Goal: Information Seeking & Learning: Learn about a topic

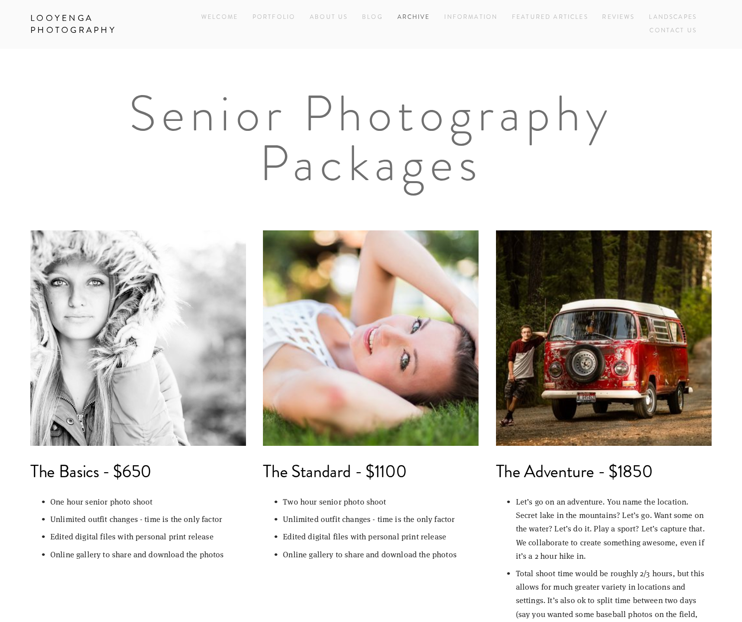
click at [414, 18] on link "Archive" at bounding box center [413, 17] width 33 height 13
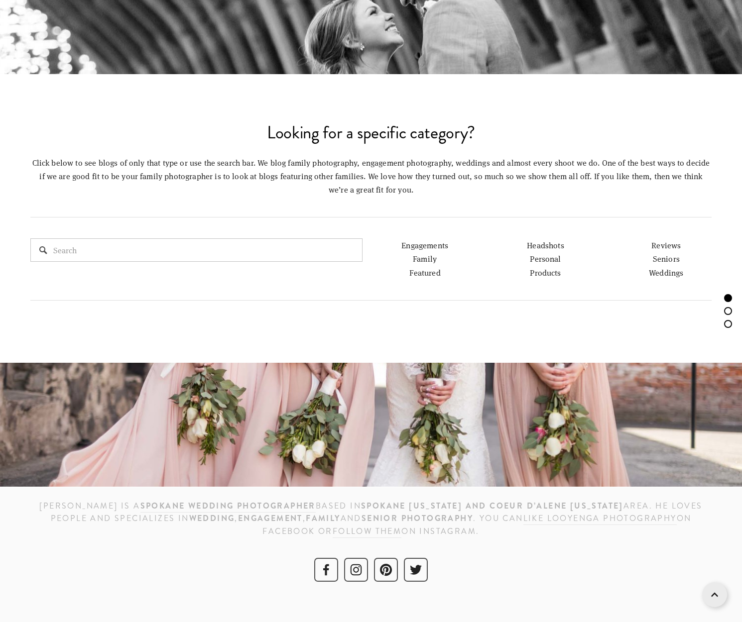
scroll to position [549, 0]
click at [424, 259] on link "Family" at bounding box center [425, 259] width 24 height 10
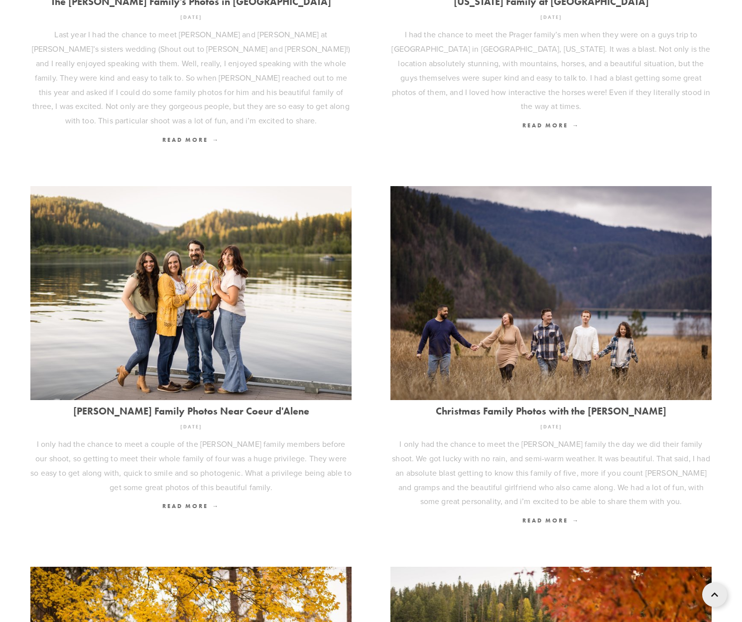
scroll to position [618, 0]
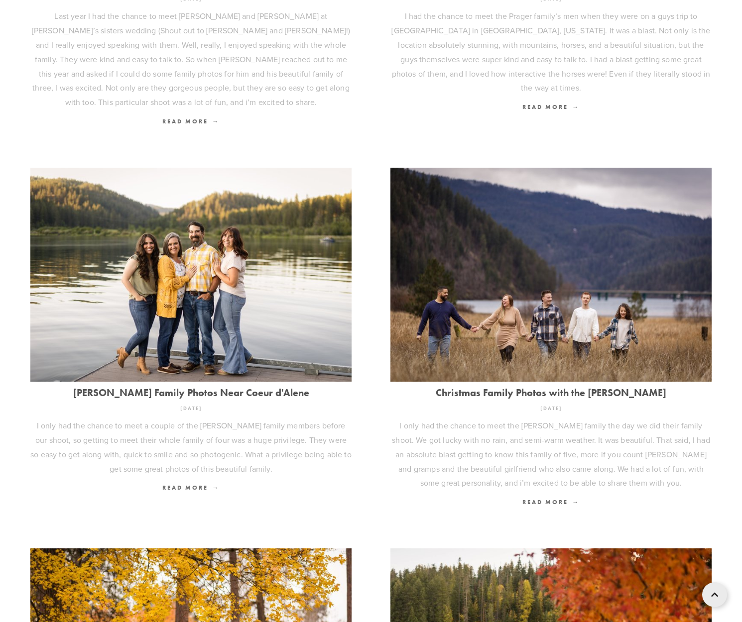
click at [211, 387] on link "[PERSON_NAME] Family Photos Near Coeur d'Alene" at bounding box center [190, 392] width 321 height 11
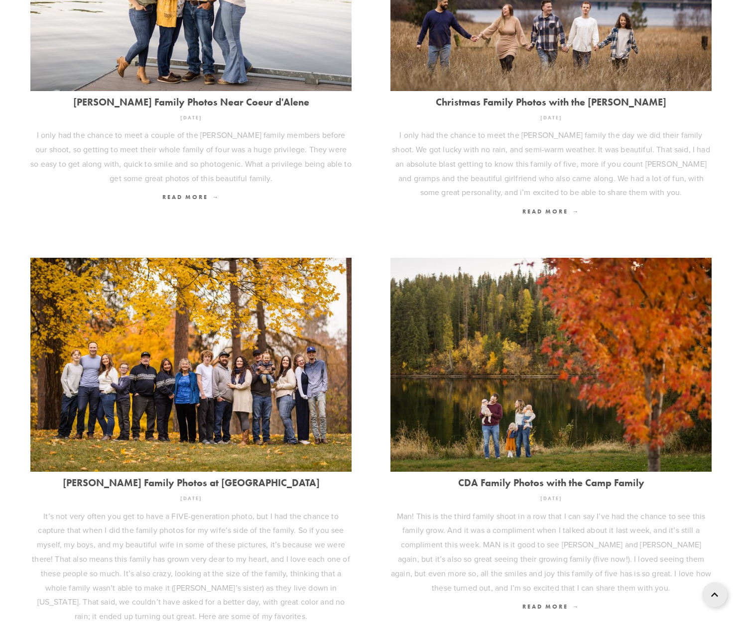
scroll to position [958, 0]
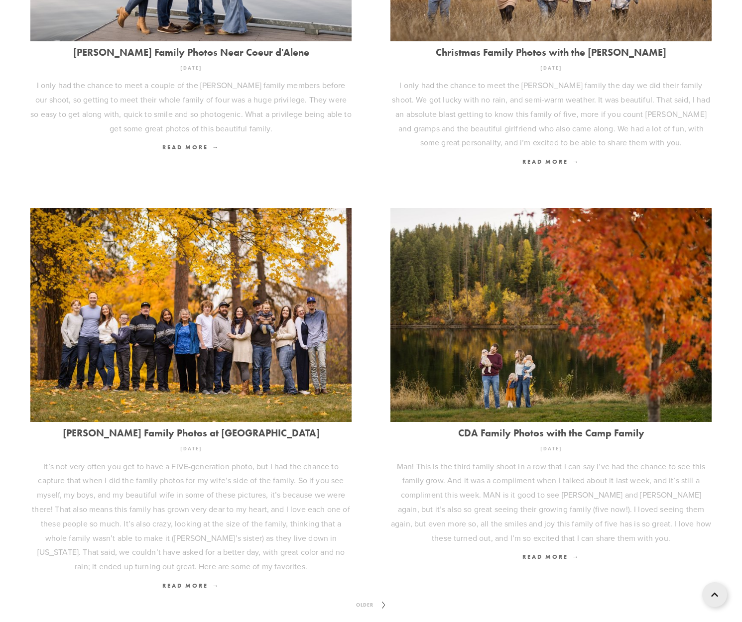
click at [387, 597] on icon at bounding box center [383, 605] width 12 height 16
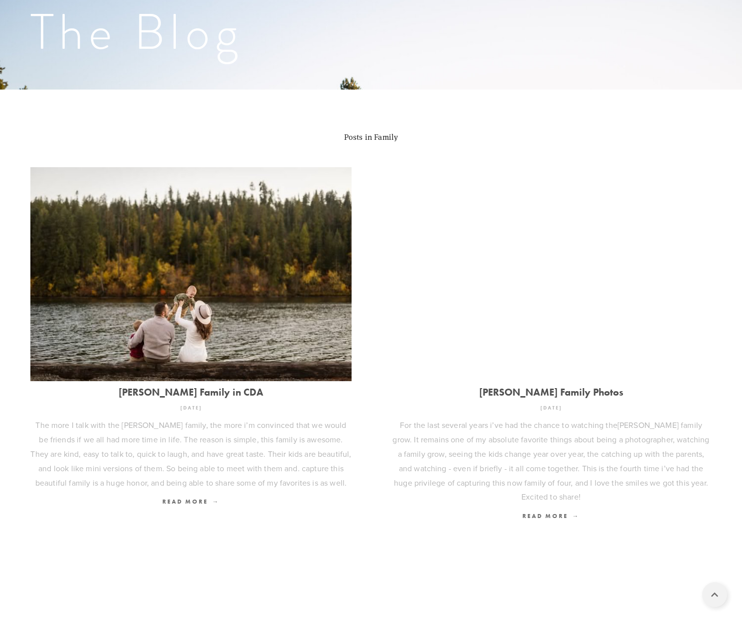
scroll to position [209, 0]
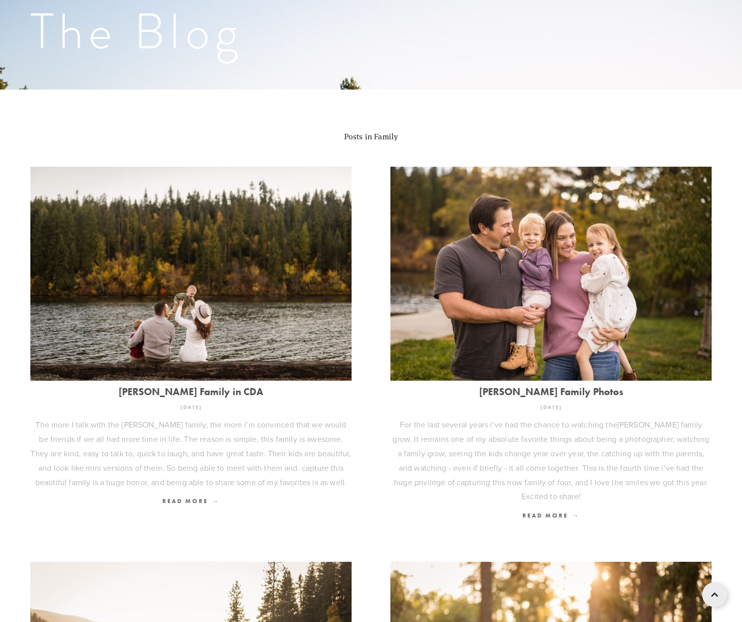
drag, startPoint x: 160, startPoint y: 389, endPoint x: 170, endPoint y: 407, distance: 20.3
click at [160, 389] on link "[PERSON_NAME] Family in CDA" at bounding box center [190, 391] width 321 height 11
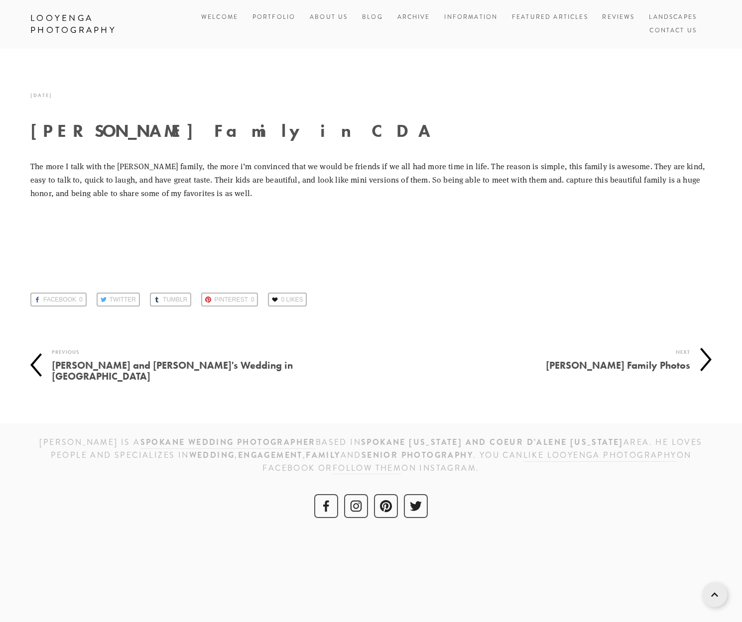
scroll to position [8001, 0]
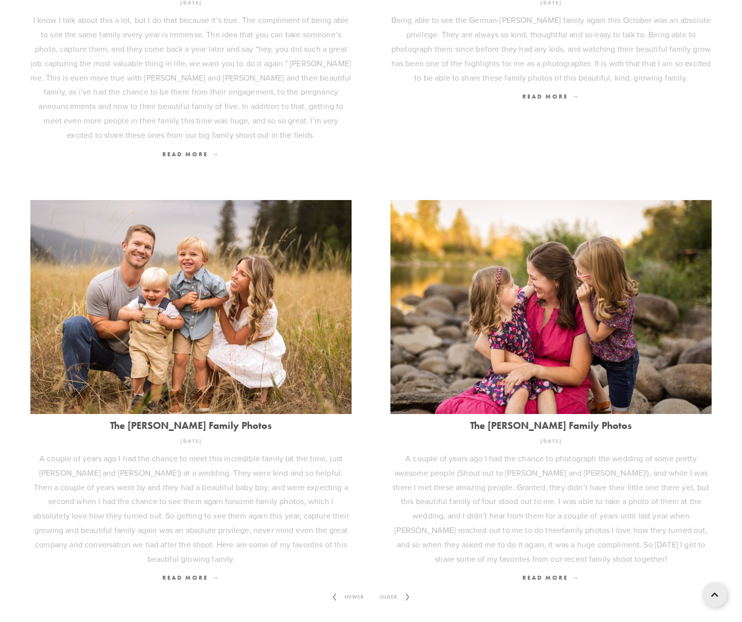
scroll to position [1028, 0]
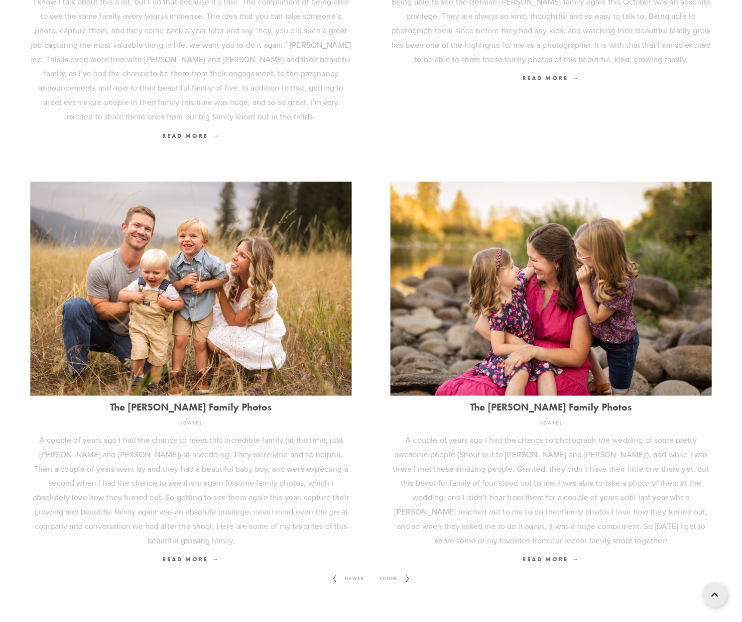
click at [394, 573] on span "Older" at bounding box center [388, 579] width 25 height 13
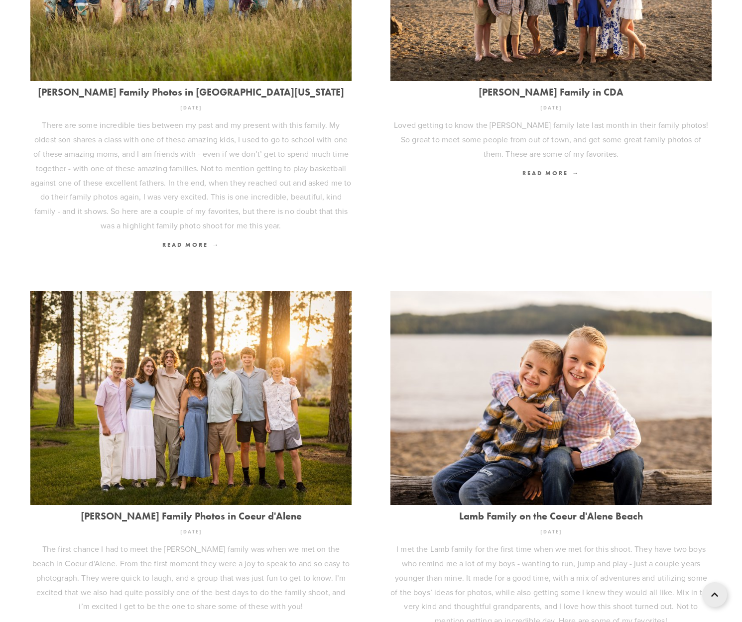
scroll to position [909, 0]
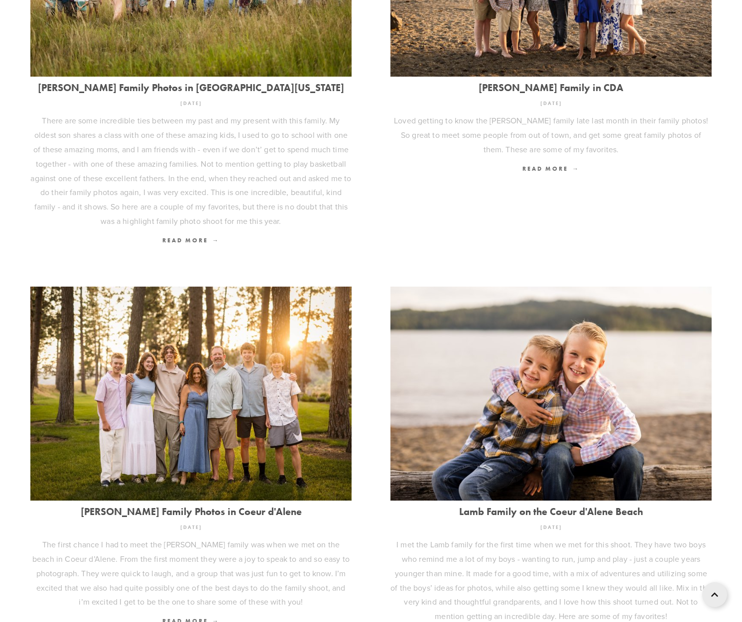
click at [481, 506] on link "Lamb Family on the Coeur d'Alene Beach" at bounding box center [550, 511] width 321 height 11
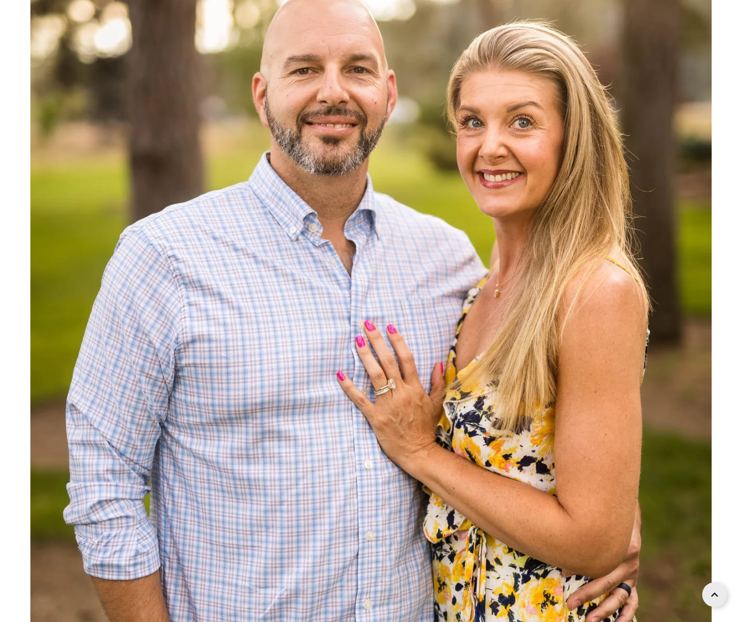
scroll to position [3480, 0]
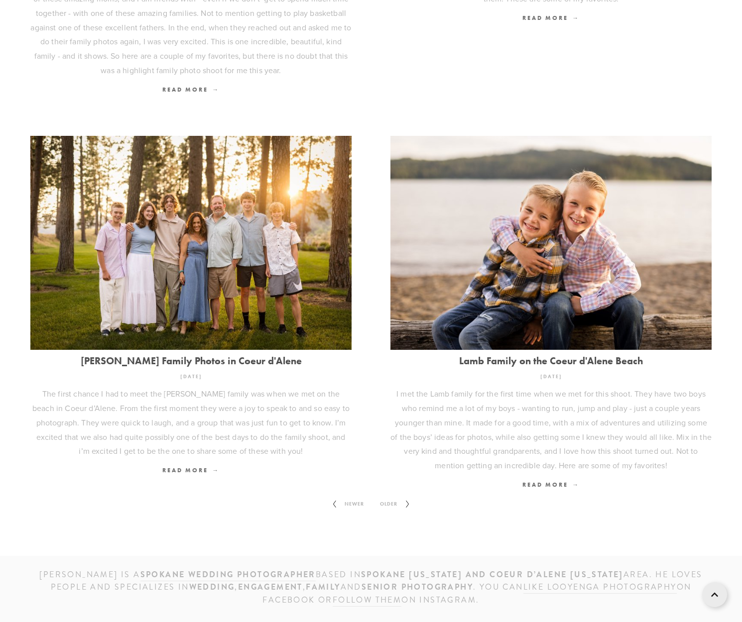
scroll to position [1060, 0]
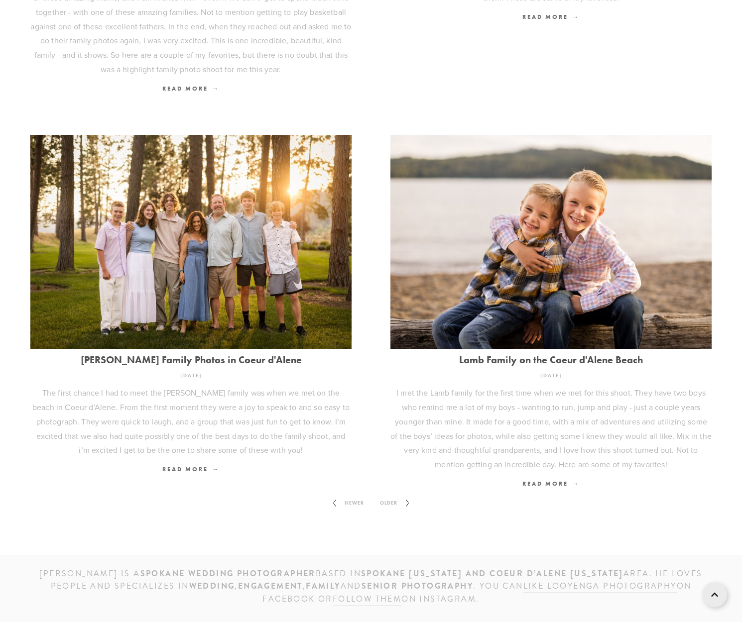
click at [402, 495] on icon at bounding box center [407, 503] width 12 height 16
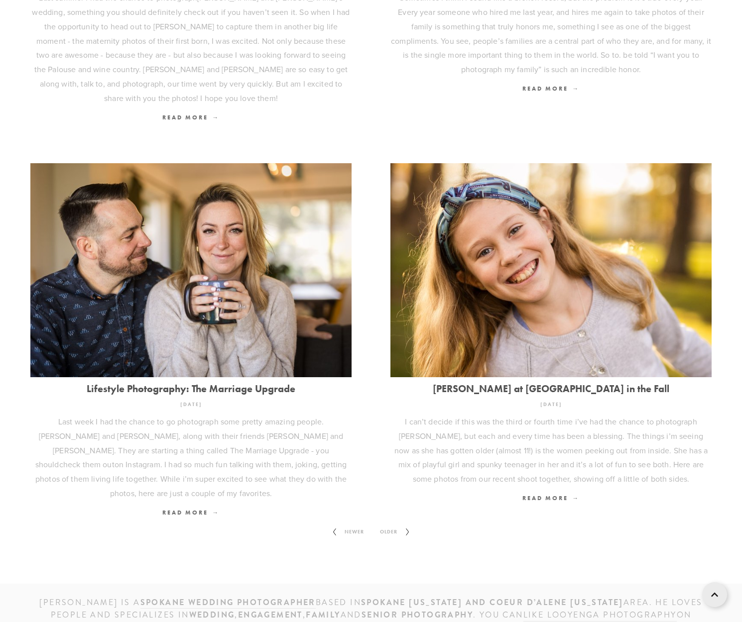
scroll to position [1092, 0]
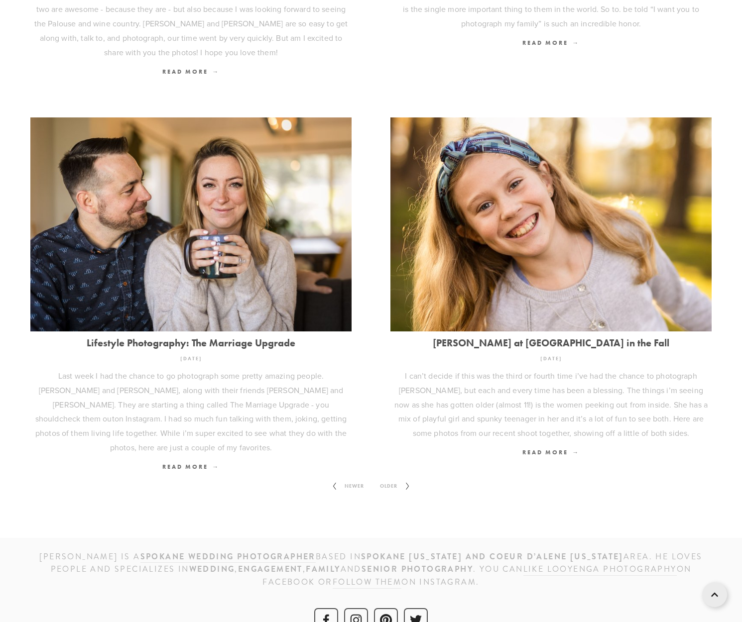
click at [394, 480] on span "Older" at bounding box center [388, 486] width 25 height 13
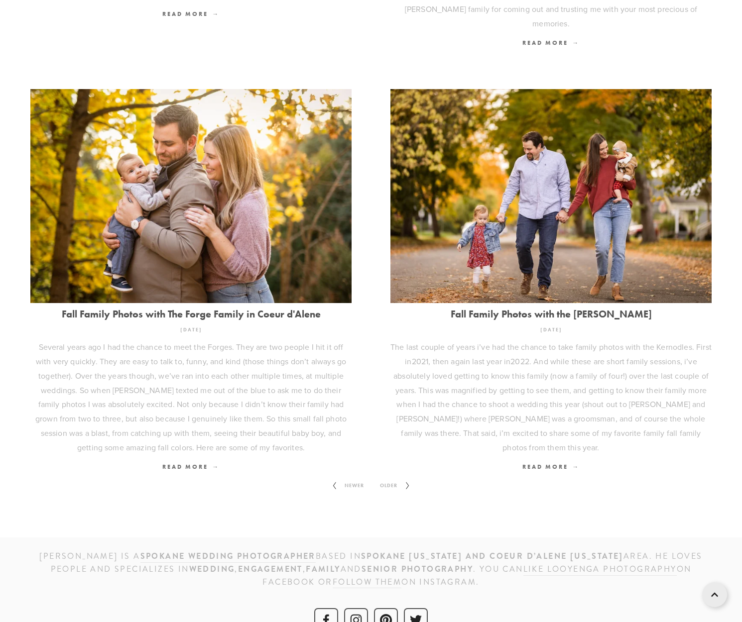
scroll to position [1188, 0]
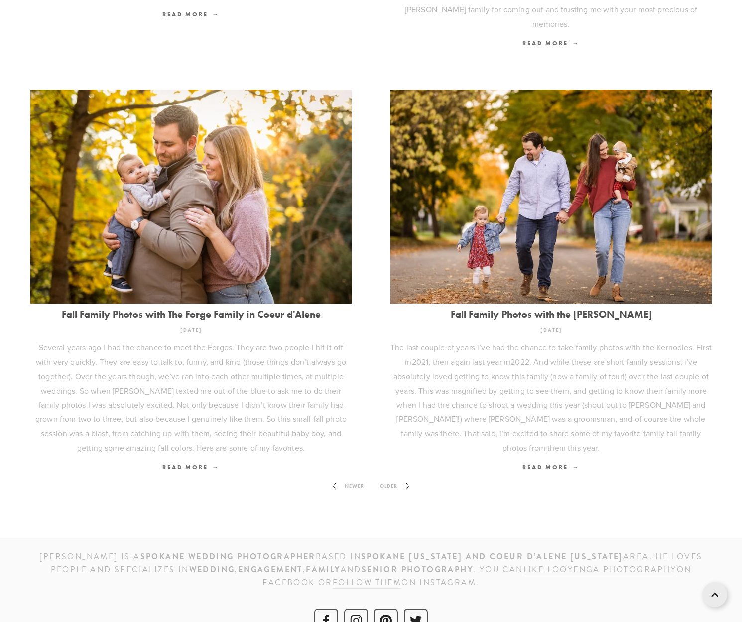
click at [391, 480] on span "Older" at bounding box center [388, 486] width 25 height 13
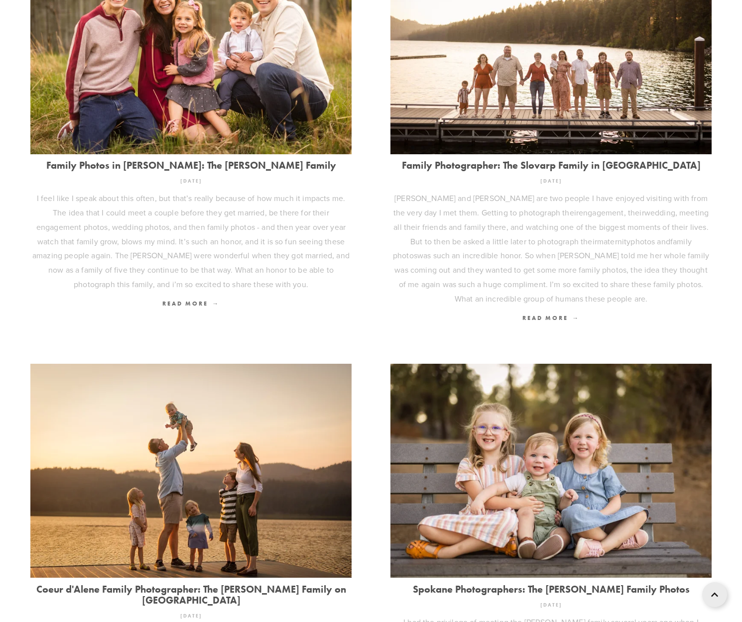
scroll to position [846, 0]
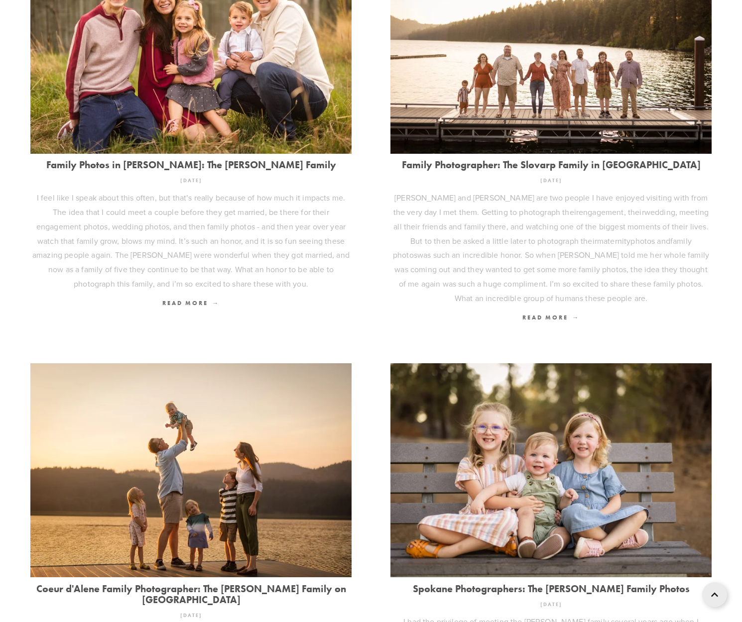
click at [463, 159] on link "Family Photographer: The Slovarp Family in [GEOGRAPHIC_DATA]" at bounding box center [550, 164] width 321 height 11
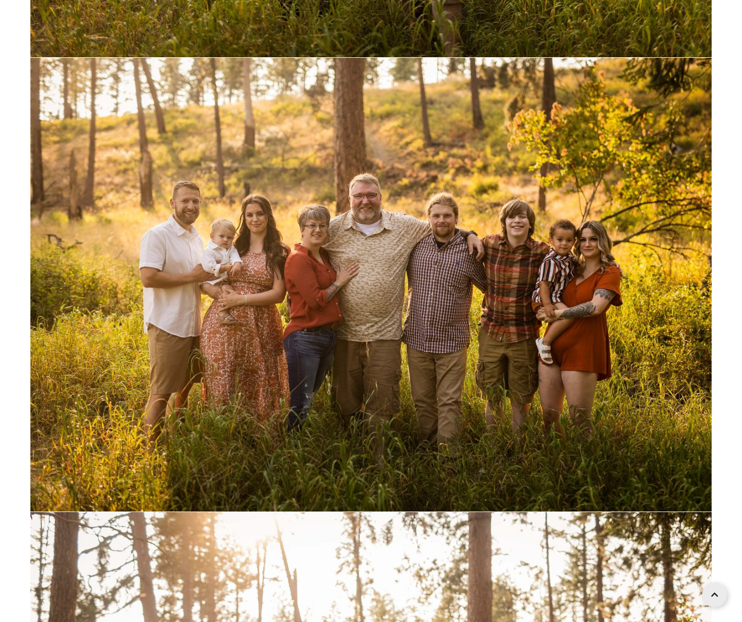
scroll to position [7218, 0]
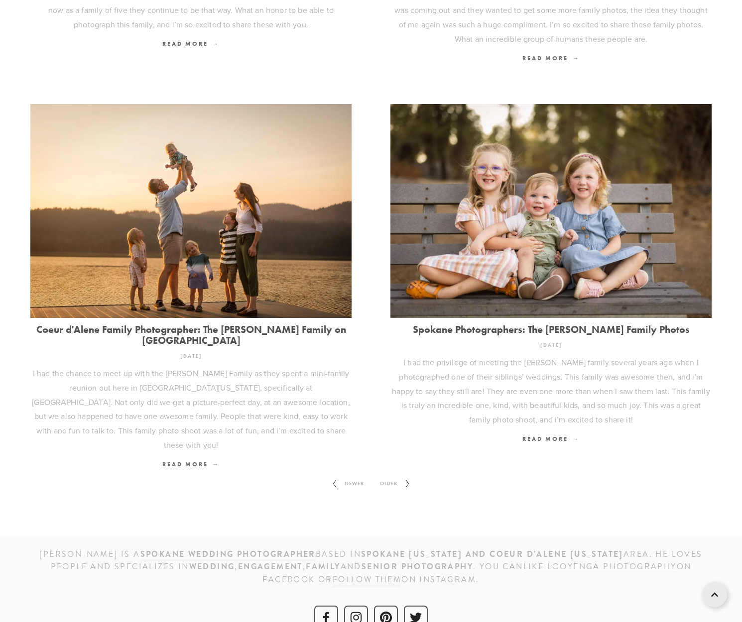
scroll to position [1105, 0]
click at [406, 476] on icon at bounding box center [407, 484] width 12 height 16
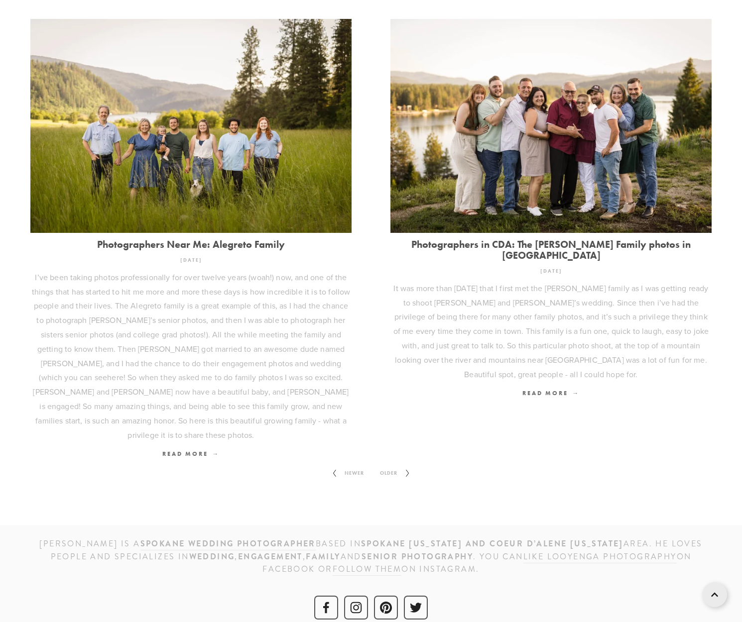
scroll to position [1144, 0]
click at [387, 467] on span "Older" at bounding box center [388, 473] width 25 height 13
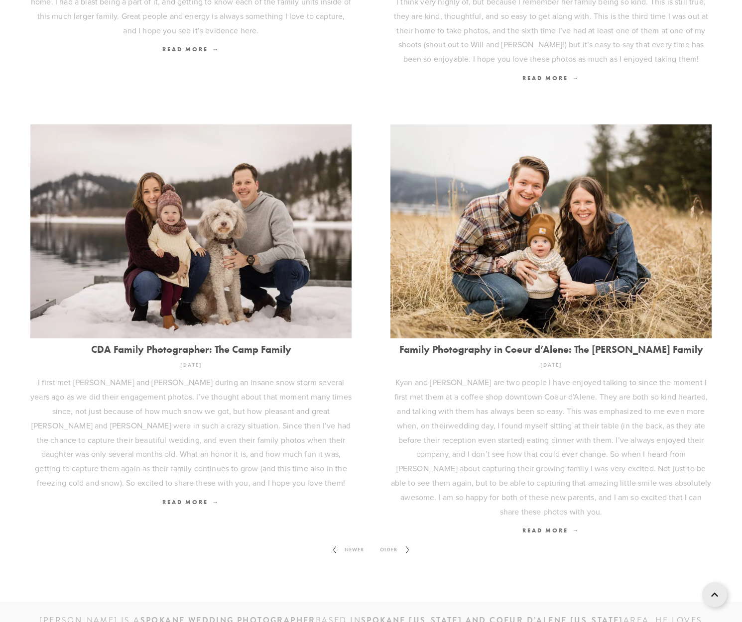
scroll to position [1141, 0]
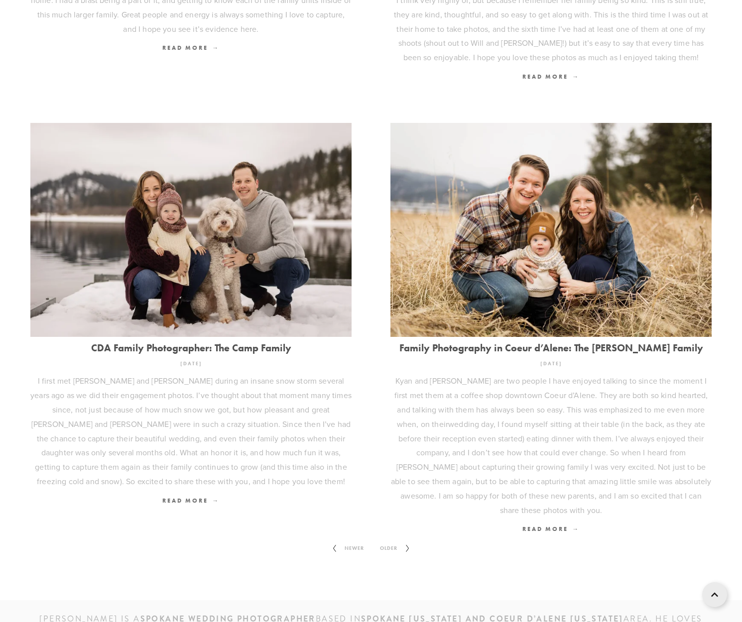
click at [401, 542] on span "Older" at bounding box center [388, 548] width 25 height 13
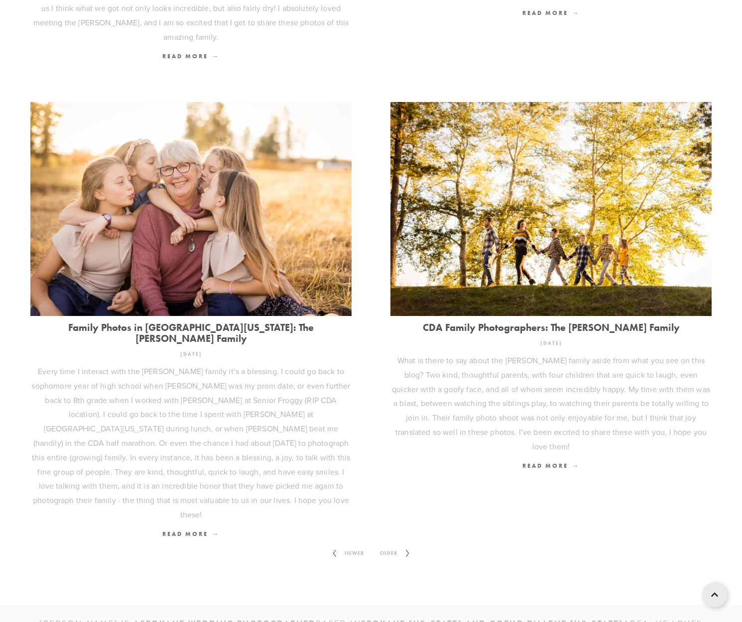
scroll to position [1121, 0]
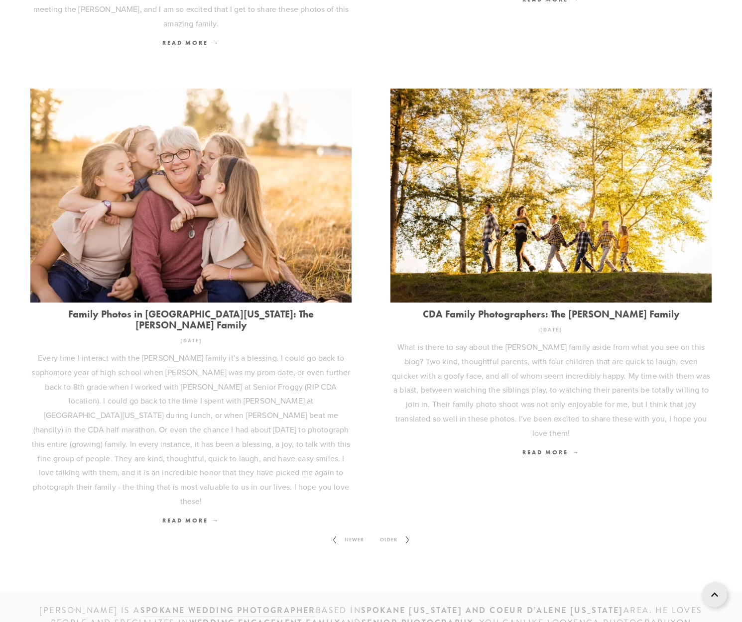
click at [394, 534] on span "Older" at bounding box center [388, 540] width 25 height 13
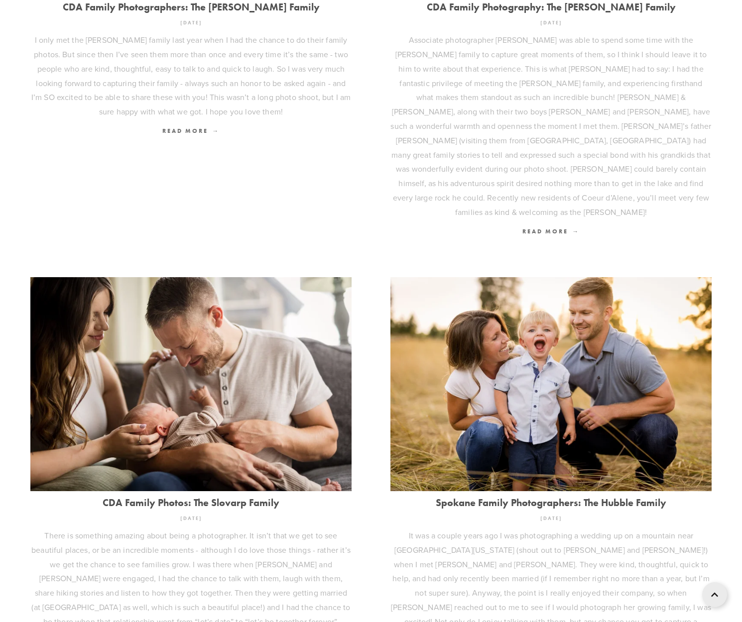
scroll to position [1132, 0]
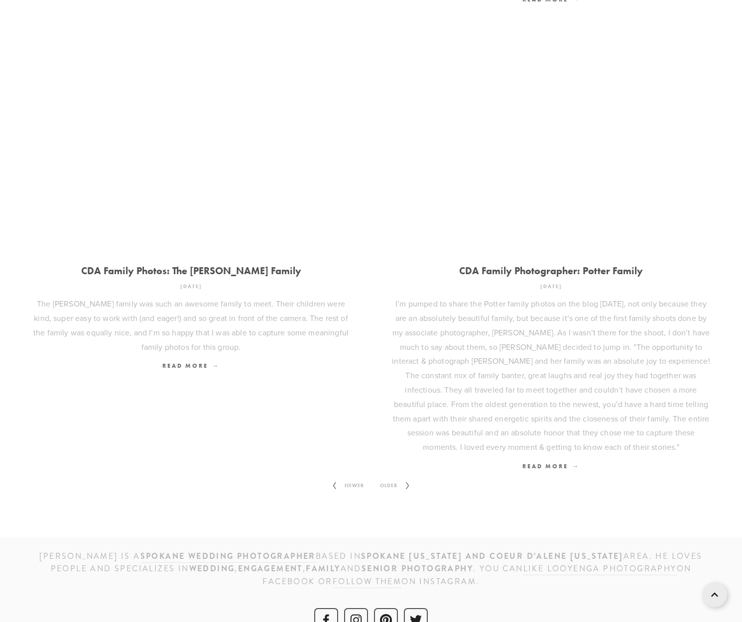
scroll to position [1165, 0]
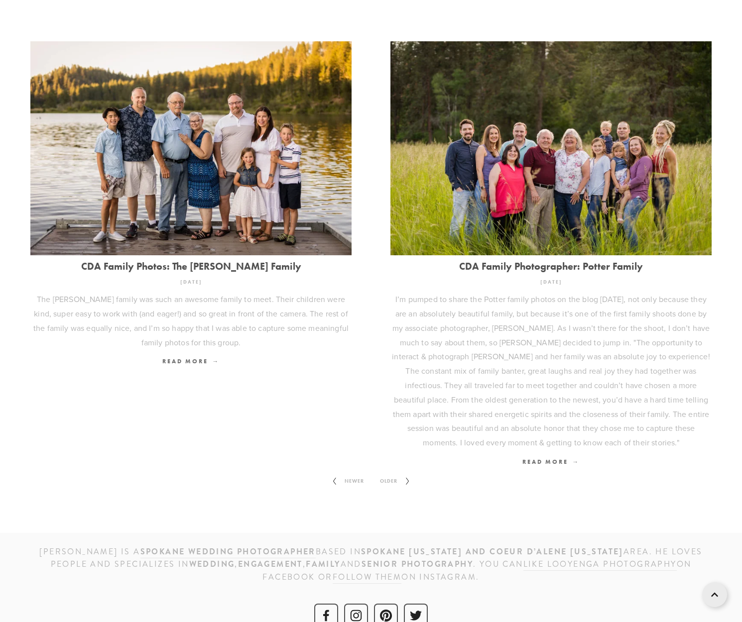
click at [395, 475] on span "Older" at bounding box center [388, 481] width 25 height 13
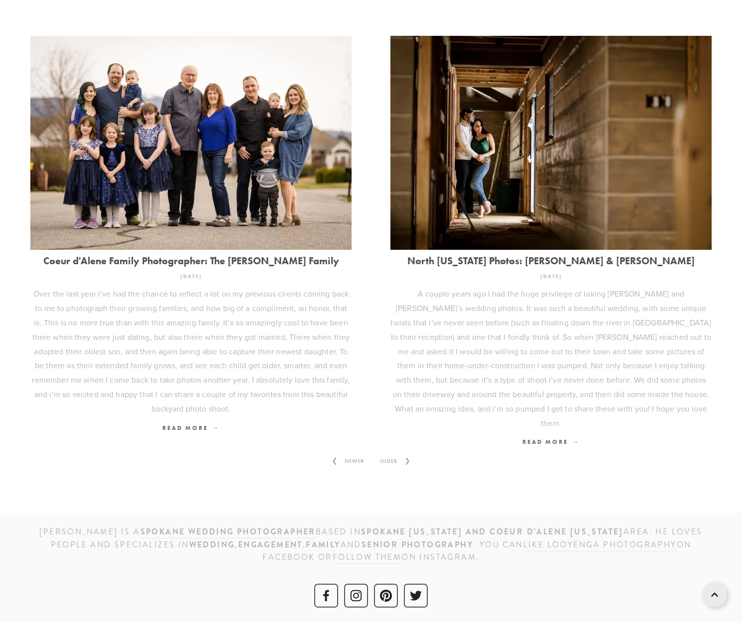
scroll to position [1216, 0]
click at [394, 456] on span "Older" at bounding box center [388, 462] width 25 height 13
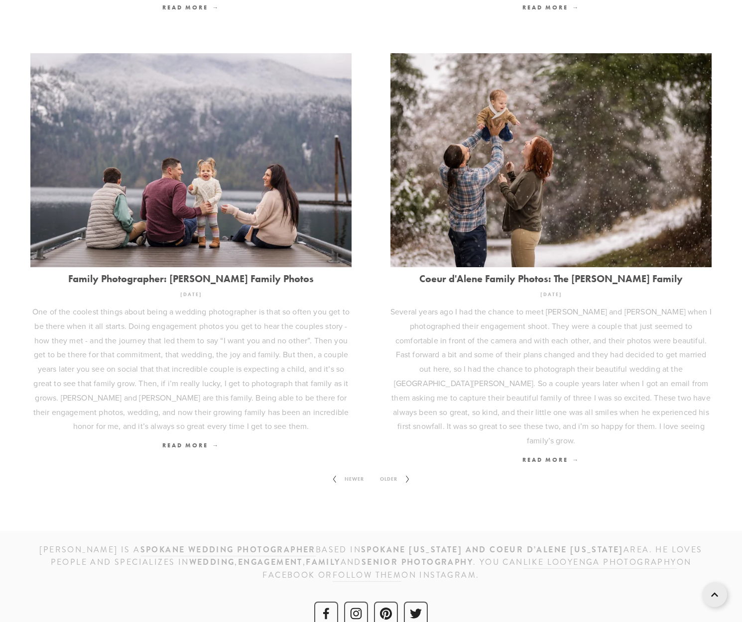
scroll to position [1157, 0]
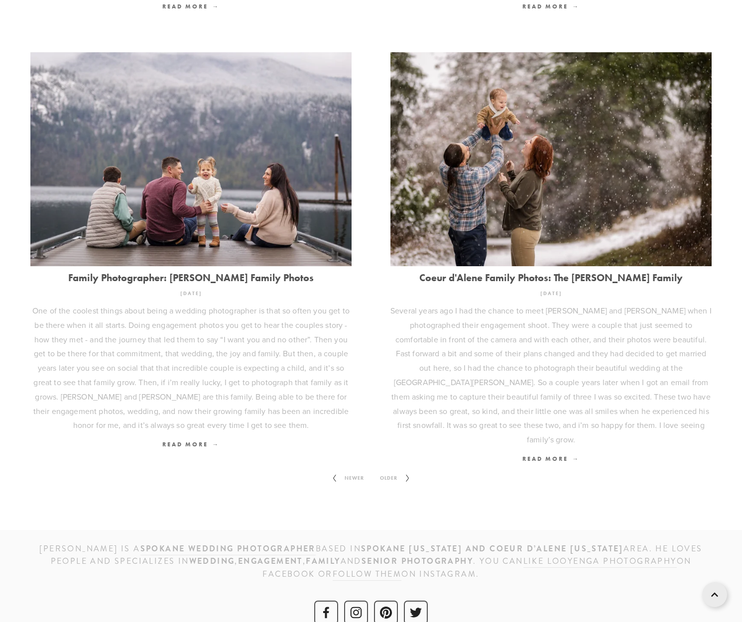
click at [387, 472] on span "Older" at bounding box center [388, 478] width 25 height 13
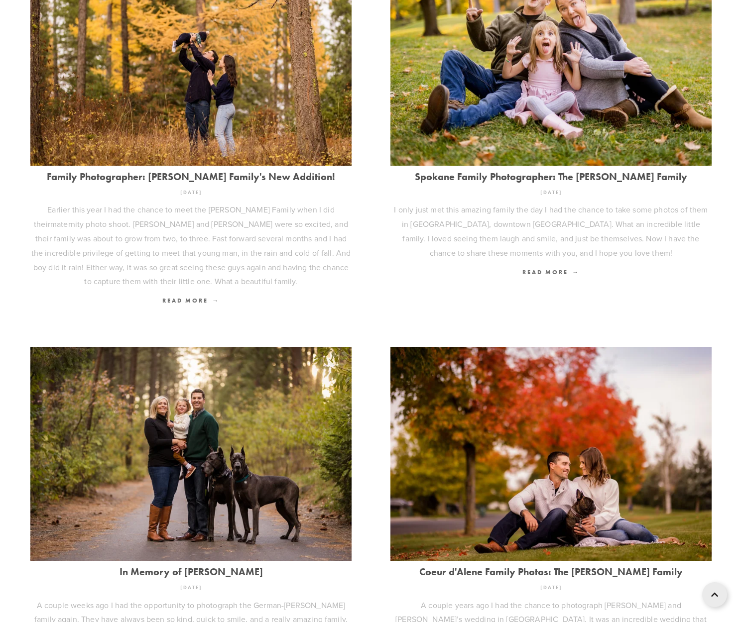
scroll to position [1000, 0]
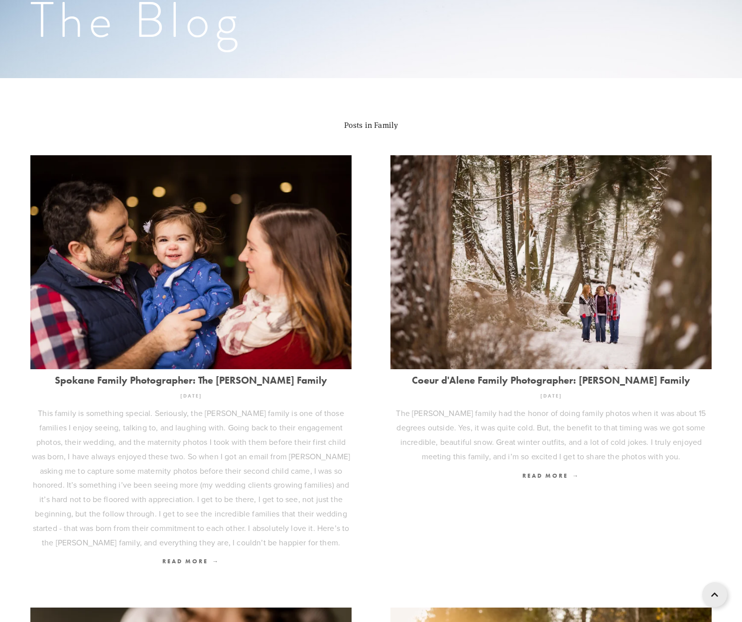
scroll to position [150, 0]
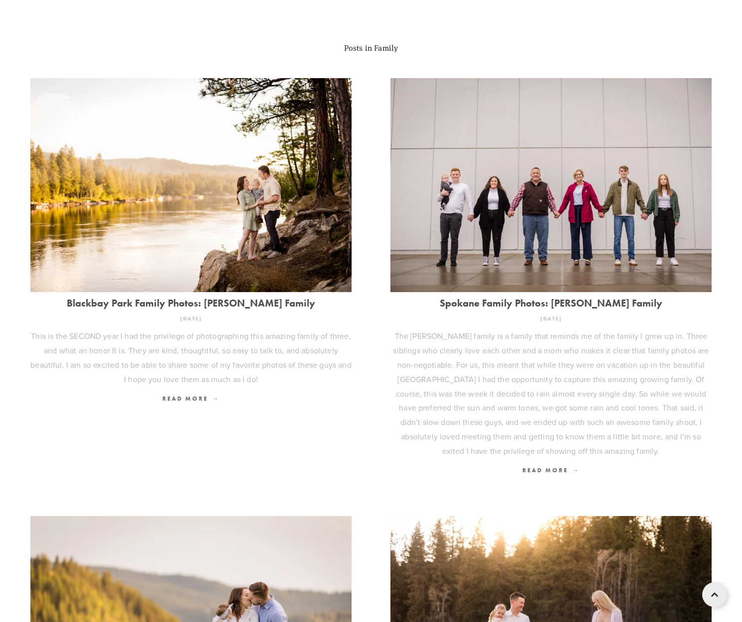
scroll to position [256, 0]
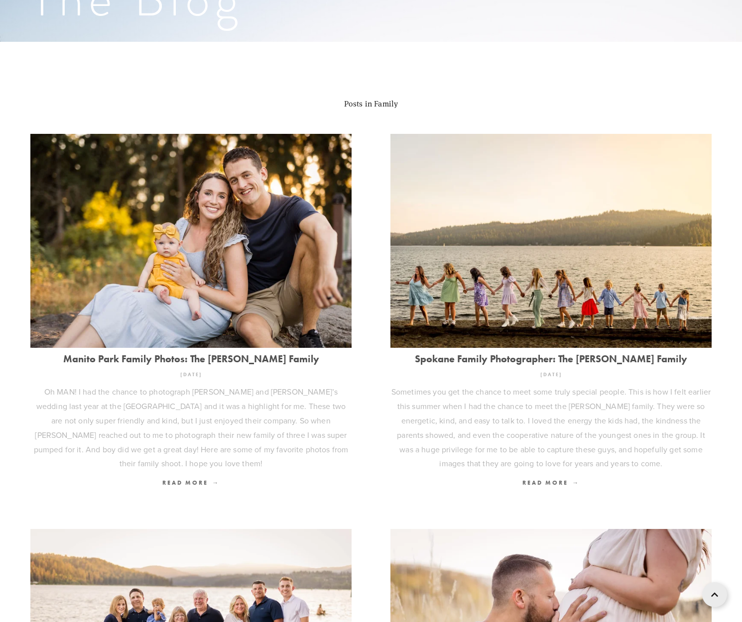
scroll to position [226, 0]
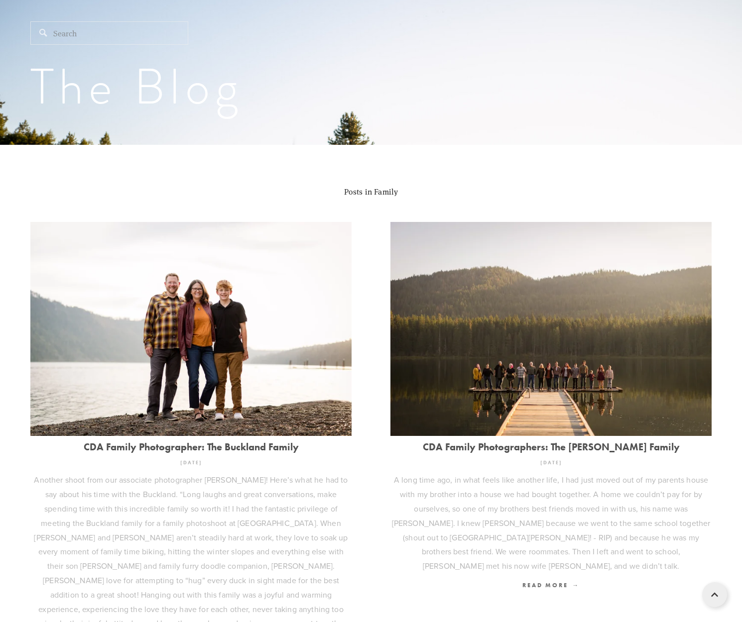
scroll to position [140, 0]
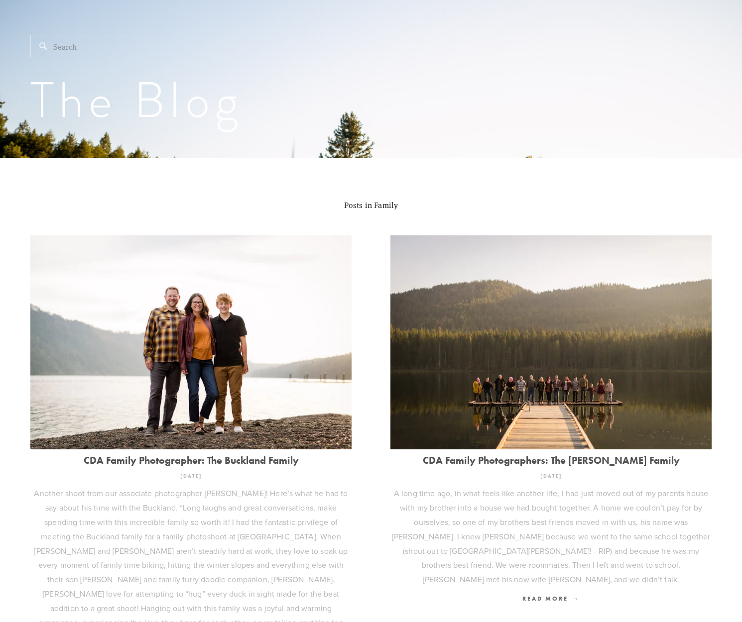
click at [501, 462] on link "CDA Family Photographers: The [PERSON_NAME] Family" at bounding box center [550, 460] width 321 height 11
